Goal: Information Seeking & Learning: Understand process/instructions

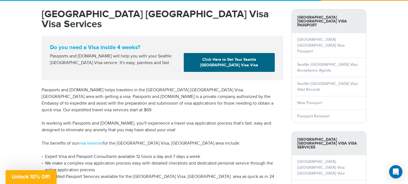
scroll to position [49, 0]
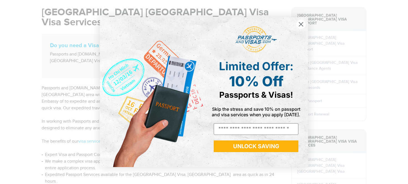
click at [300, 23] on circle "Close dialog" at bounding box center [300, 23] width 9 height 9
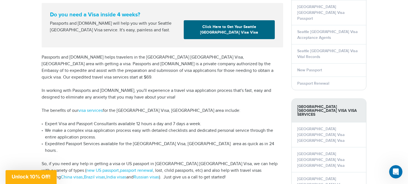
scroll to position [76, 0]
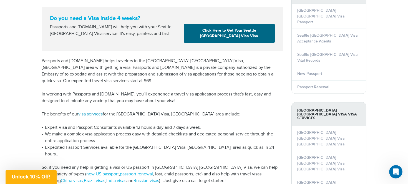
click at [90, 112] on link "visa services" at bounding box center [90, 114] width 24 height 5
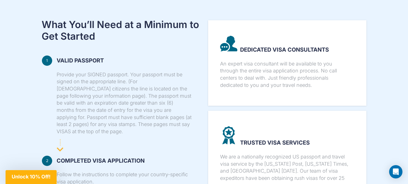
scroll to position [250, 0]
